Goal: Browse casually

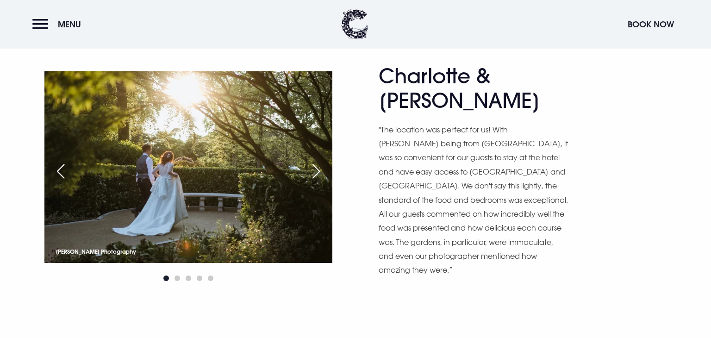
scroll to position [998, 0]
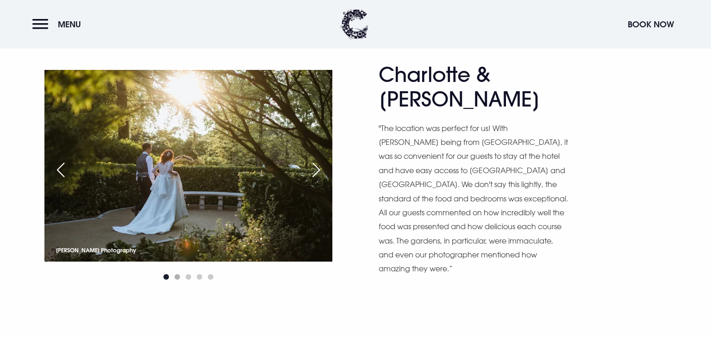
click at [178, 274] on span "Go to slide 2" at bounding box center [177, 277] width 6 height 6
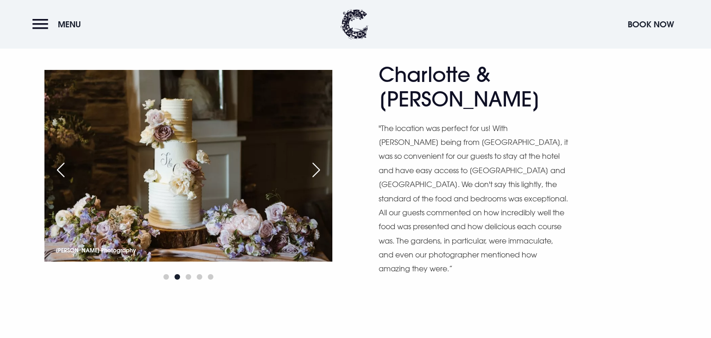
click at [191, 271] on div at bounding box center [188, 276] width 288 height 11
click at [200, 274] on span "Go to slide 4" at bounding box center [200, 277] width 6 height 6
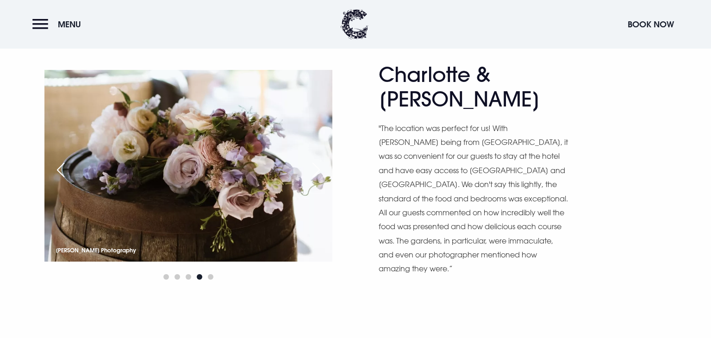
click at [214, 271] on div at bounding box center [188, 276] width 288 height 11
click at [210, 274] on span "Go to slide 5" at bounding box center [211, 277] width 6 height 6
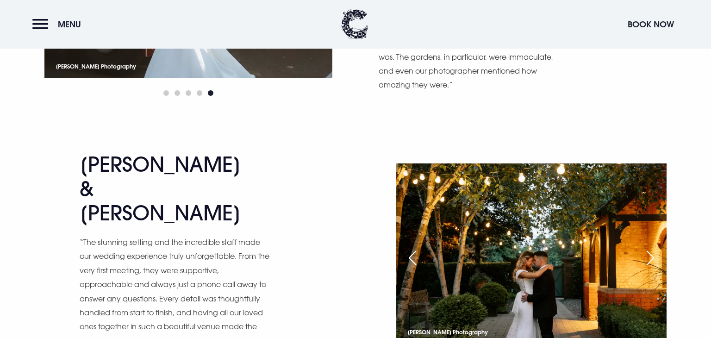
scroll to position [1182, 0]
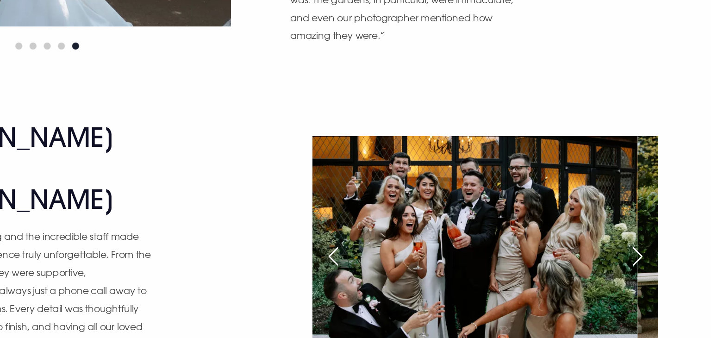
scroll to position [1180, 0]
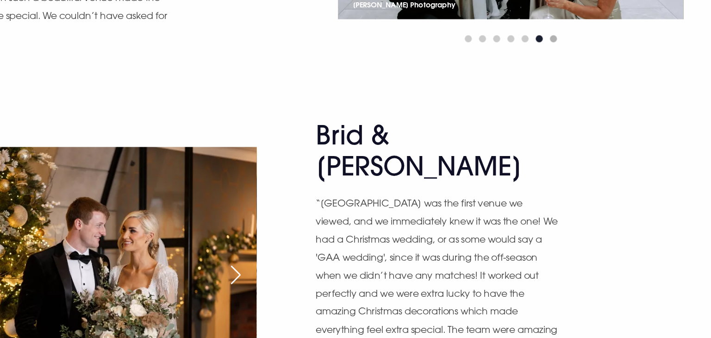
scroll to position [1439, 0]
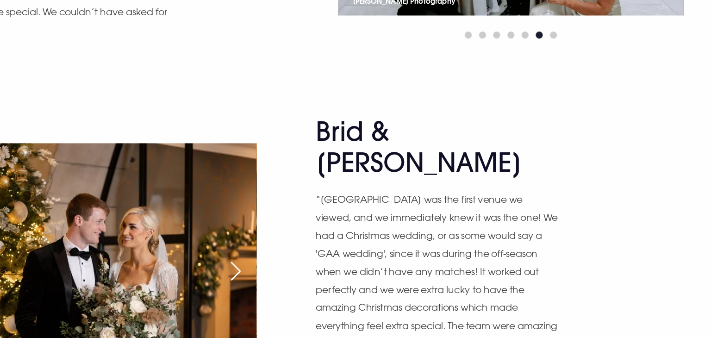
click at [318, 275] on div "Next slide" at bounding box center [315, 285] width 23 height 20
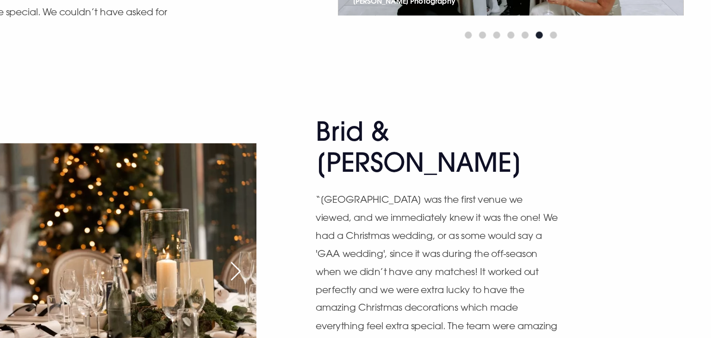
click at [318, 275] on div "Next slide" at bounding box center [315, 285] width 23 height 20
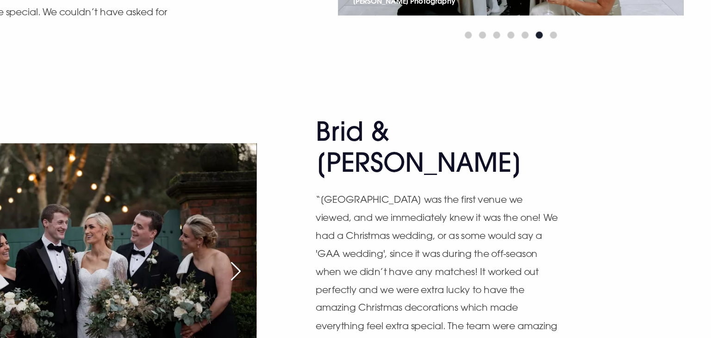
click at [318, 275] on div "Next slide" at bounding box center [315, 285] width 23 height 20
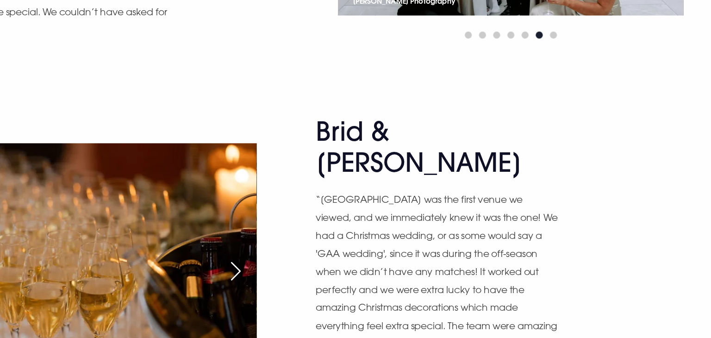
click at [318, 275] on div "Next slide" at bounding box center [315, 285] width 23 height 20
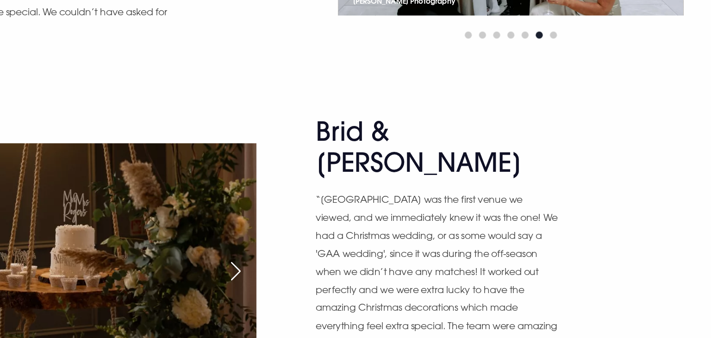
click at [318, 275] on div "Next slide" at bounding box center [315, 285] width 23 height 20
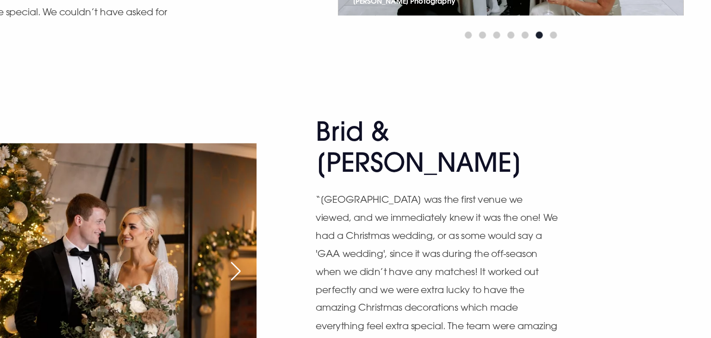
click at [318, 275] on div "Next slide" at bounding box center [315, 285] width 23 height 20
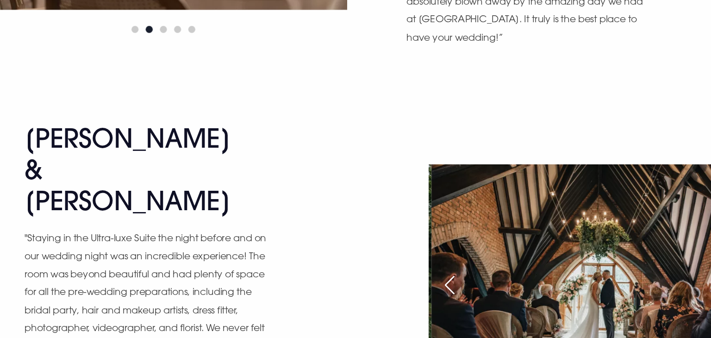
scroll to position [1736, 0]
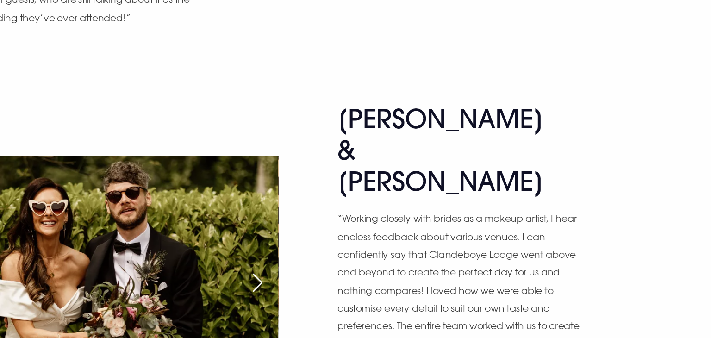
scroll to position [2063, 0]
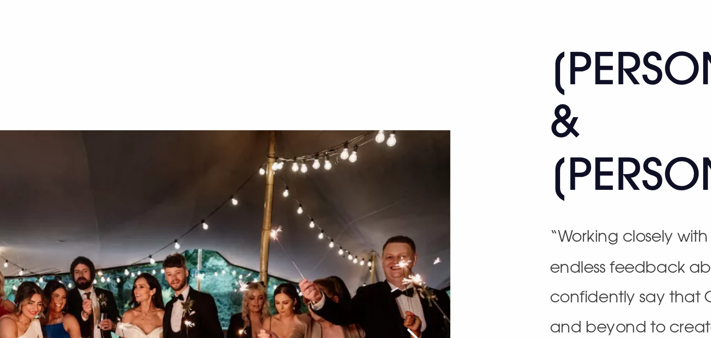
click at [317, 283] on div "Next slide" at bounding box center [315, 293] width 23 height 20
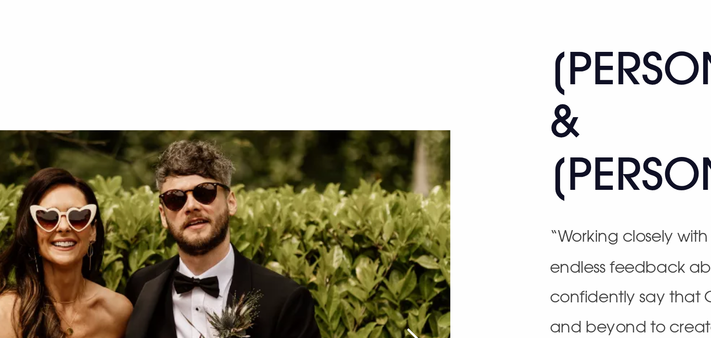
click at [317, 283] on div "Next slide" at bounding box center [315, 293] width 23 height 20
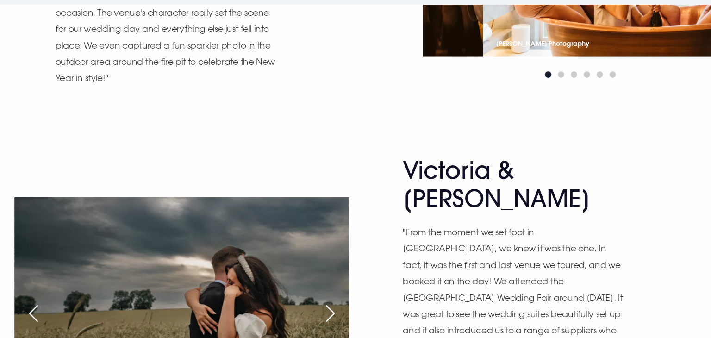
scroll to position [2661, 0]
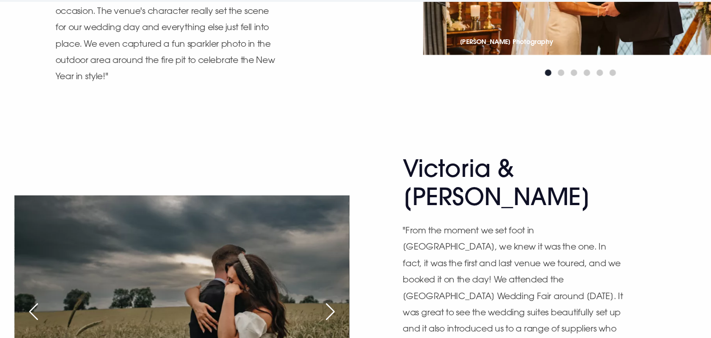
click at [317, 304] on div "Next slide" at bounding box center [315, 314] width 23 height 20
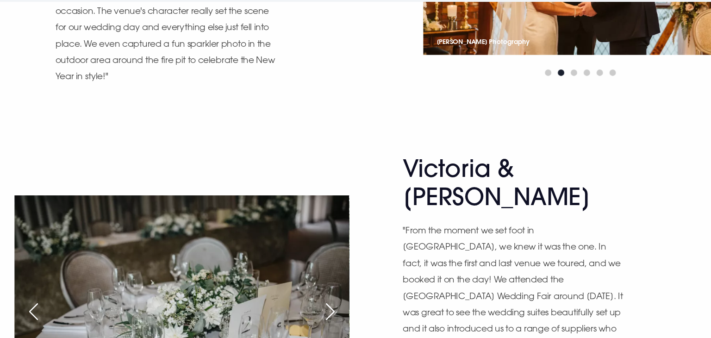
click at [317, 304] on div "Next slide" at bounding box center [315, 314] width 23 height 20
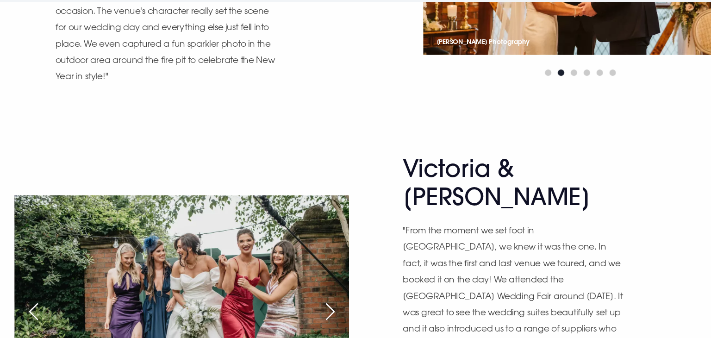
click at [317, 304] on div "Next slide" at bounding box center [315, 314] width 23 height 20
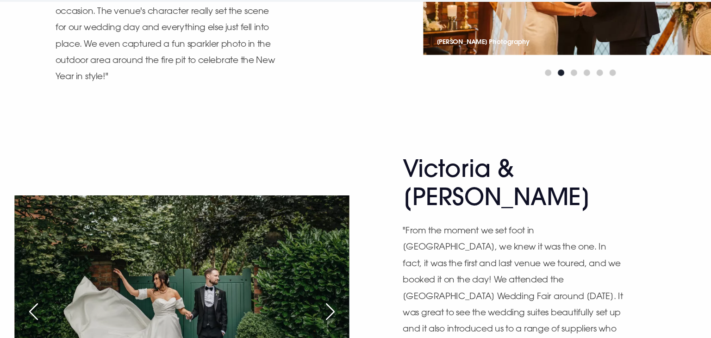
click at [317, 304] on div "Next slide" at bounding box center [315, 314] width 23 height 20
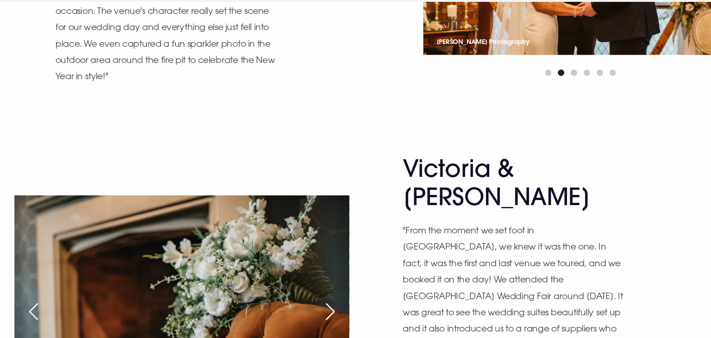
click at [317, 304] on div "Next slide" at bounding box center [315, 314] width 23 height 20
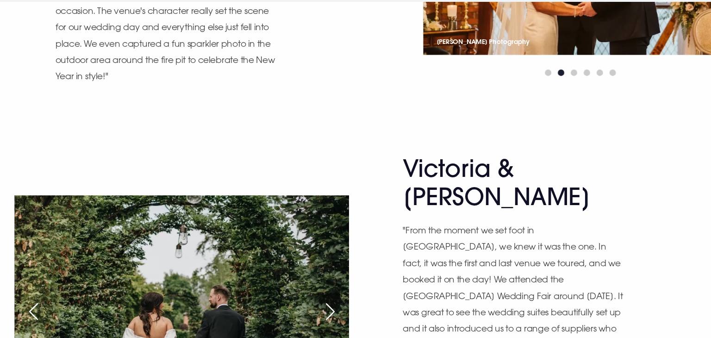
click at [317, 304] on div "Next slide" at bounding box center [315, 314] width 23 height 20
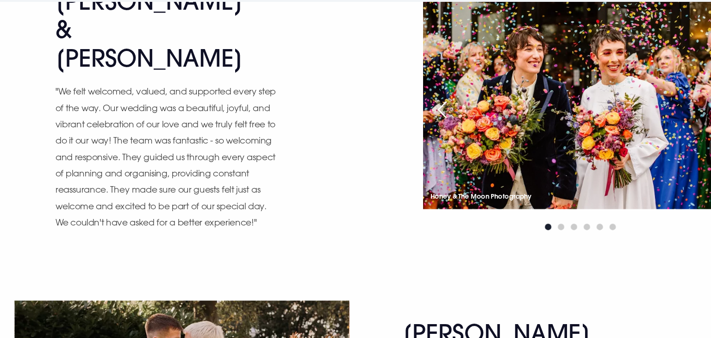
scroll to position [3136, 0]
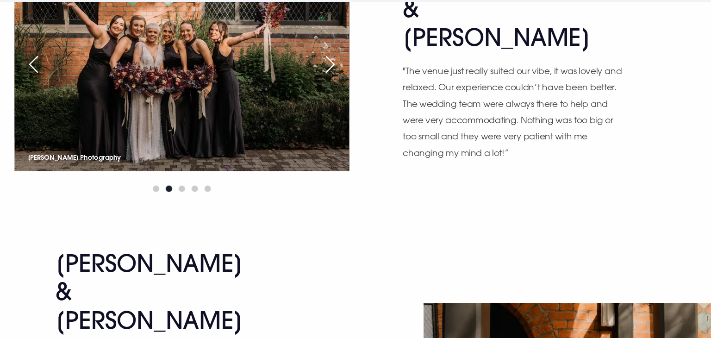
scroll to position [3439, 0]
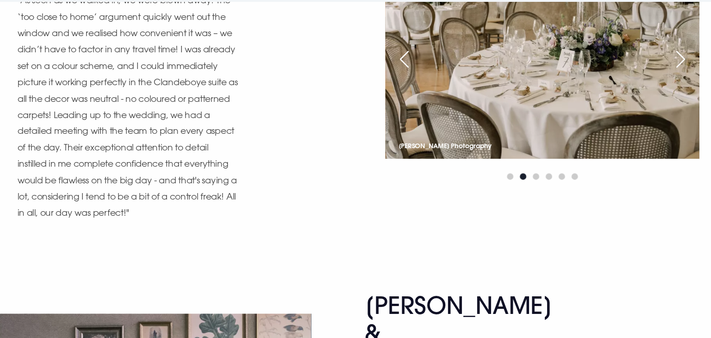
scroll to position [3742, 0]
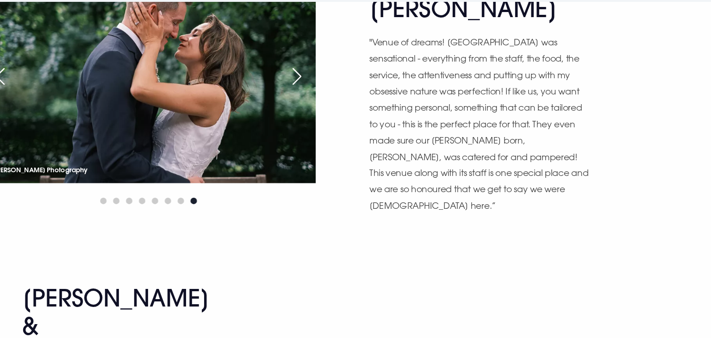
scroll to position [4046, 0]
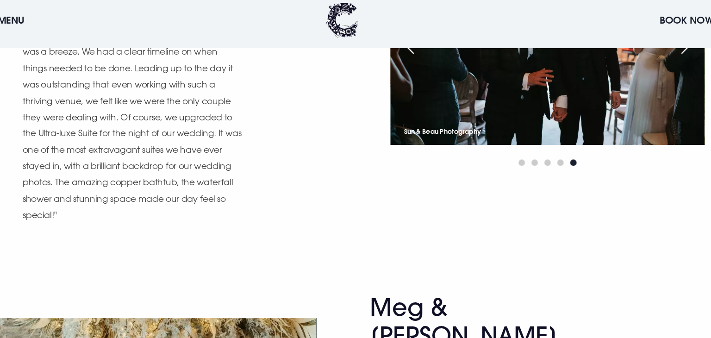
scroll to position [4444, 0]
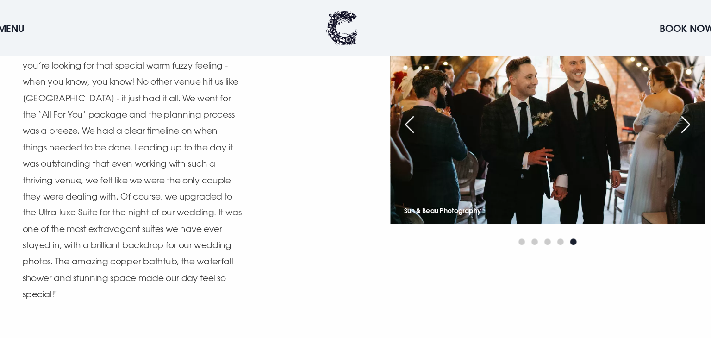
scroll to position [4378, 0]
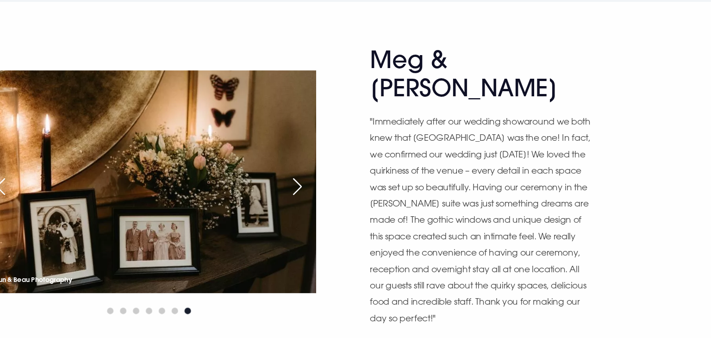
scroll to position [4620, 0]
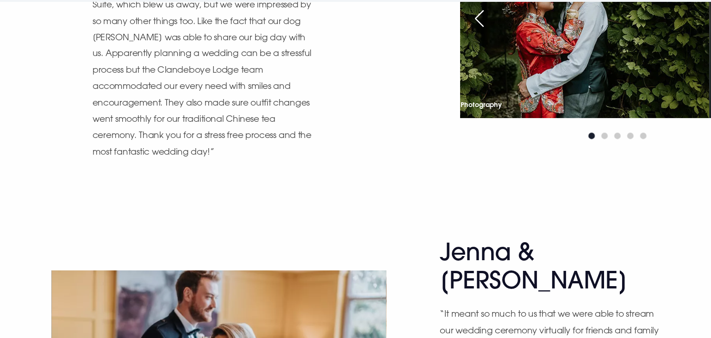
scroll to position [5715, 0]
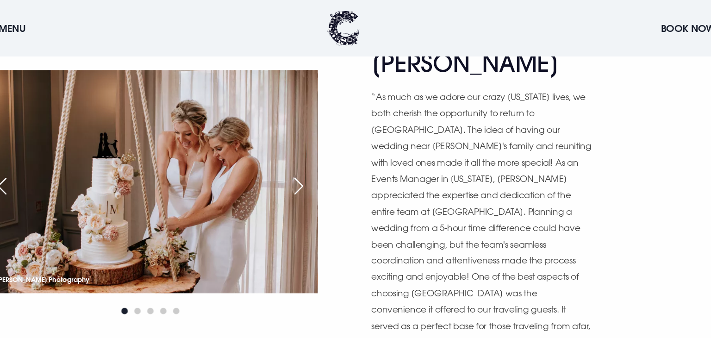
scroll to position [6543, 0]
